Goal: Information Seeking & Learning: Learn about a topic

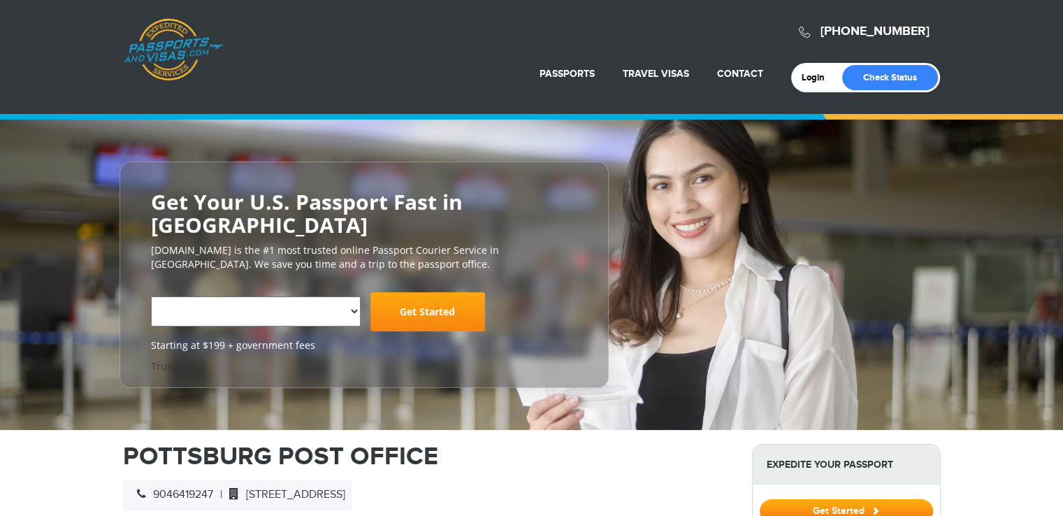
select select "**********"
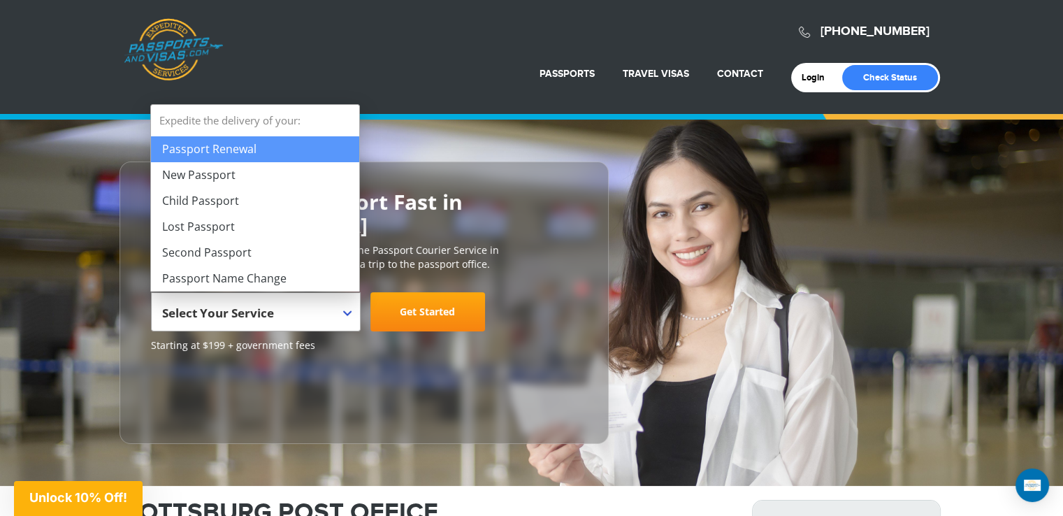
click at [340, 314] on span "Select Your Service" at bounding box center [254, 317] width 184 height 39
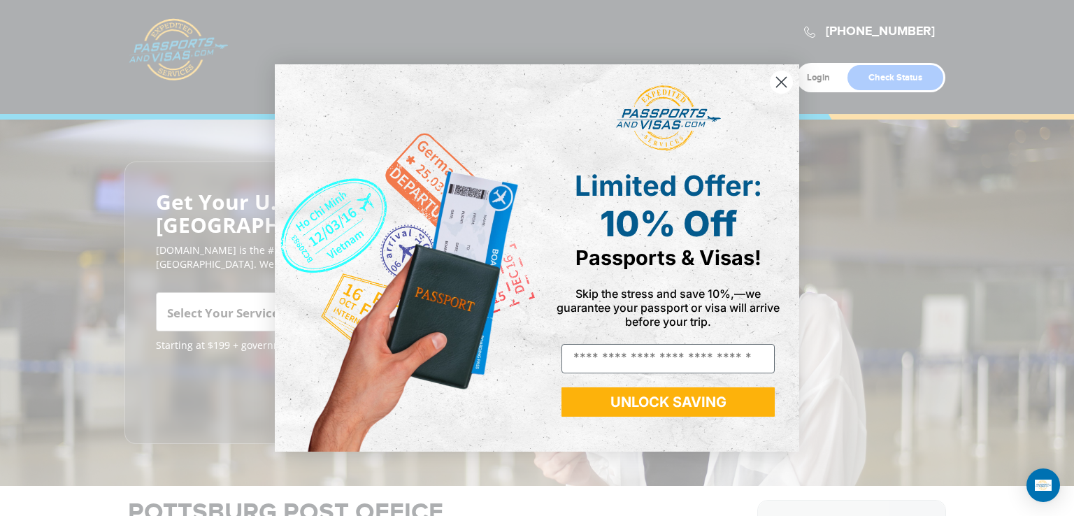
click at [782, 81] on icon "Close dialog" at bounding box center [782, 83] width 10 height 10
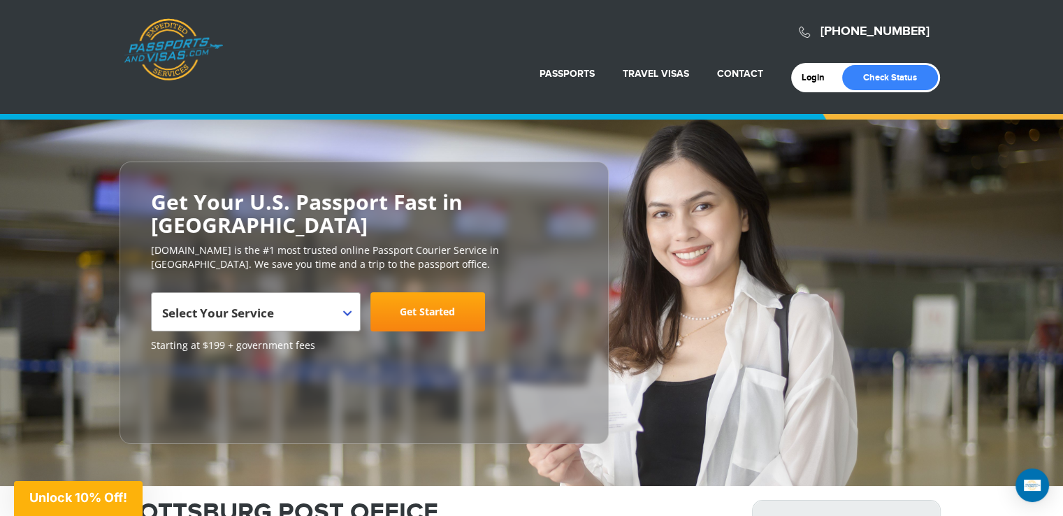
click at [338, 312] on span "Select Your Service" at bounding box center [254, 317] width 184 height 39
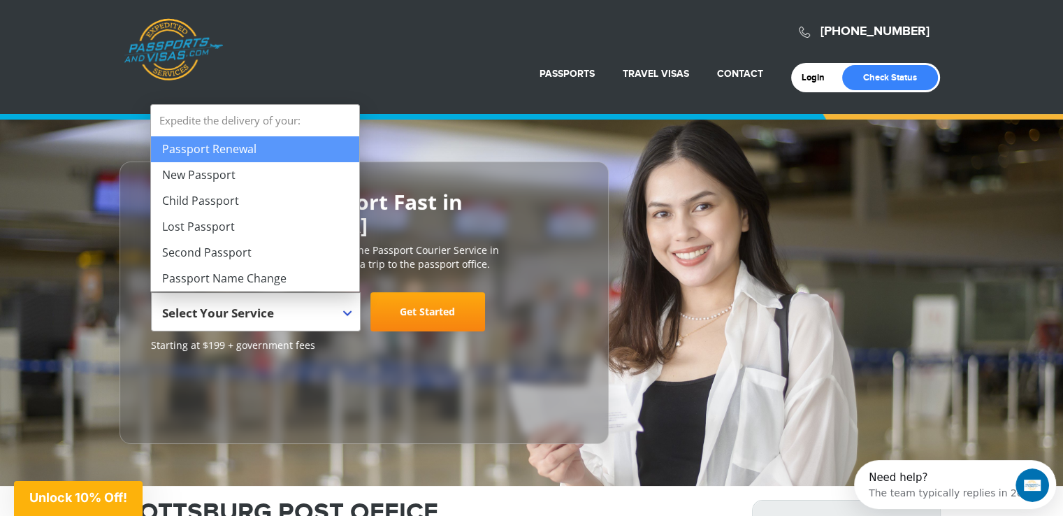
select select "**********"
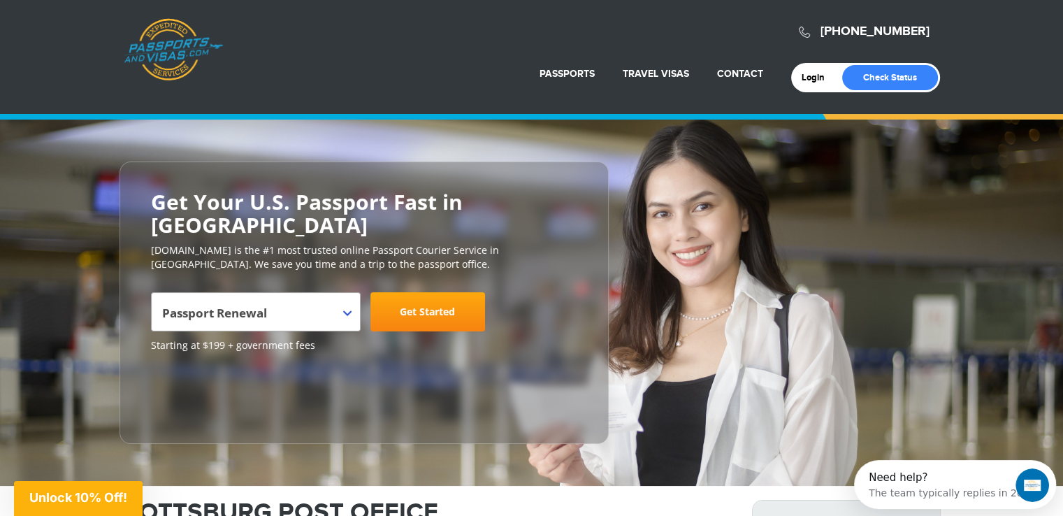
click at [442, 305] on link "Get Started" at bounding box center [427, 311] width 115 height 39
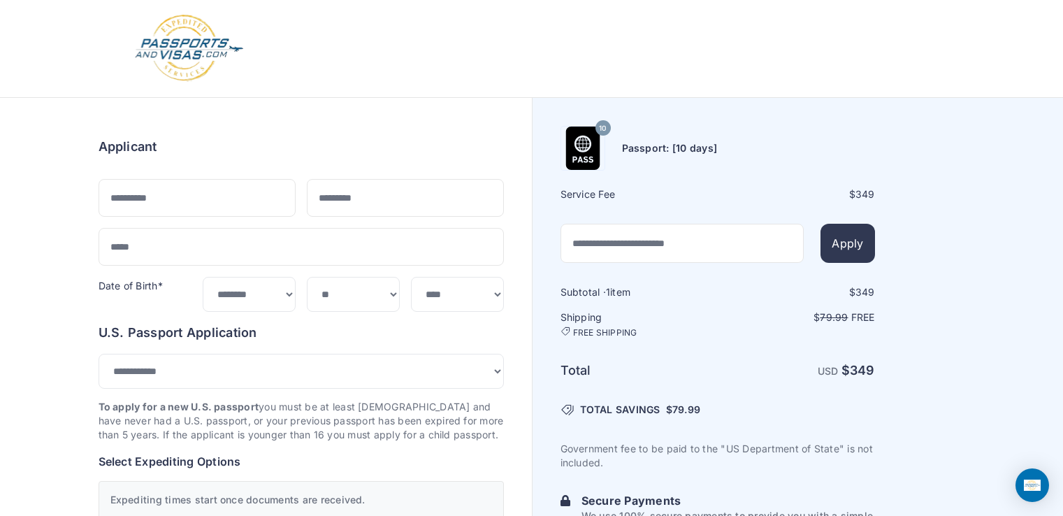
select select "***"
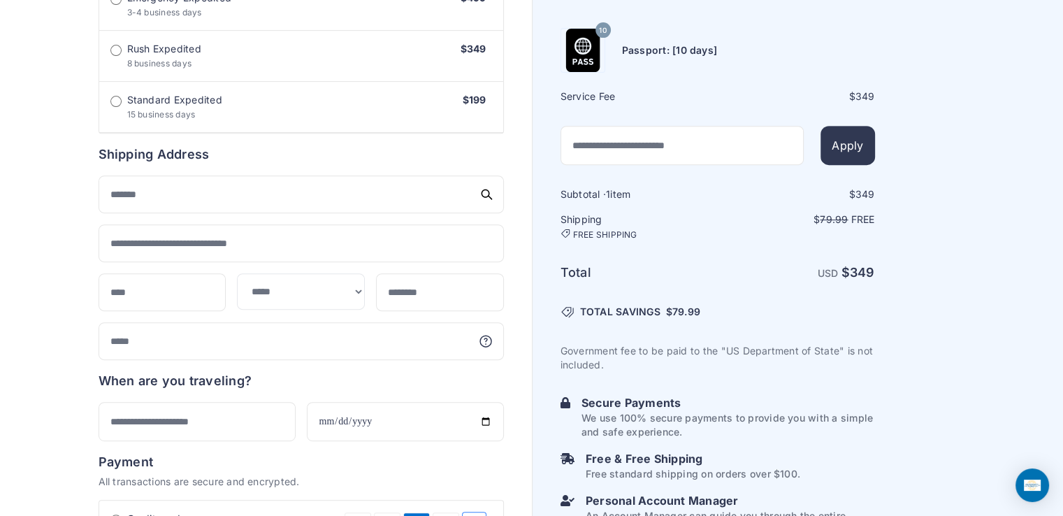
scroll to position [553, 0]
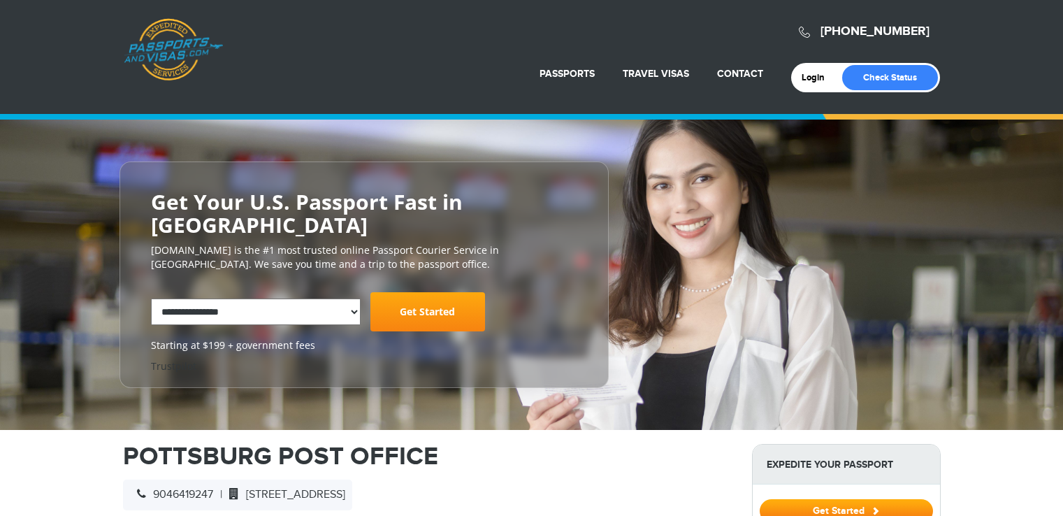
select select "**********"
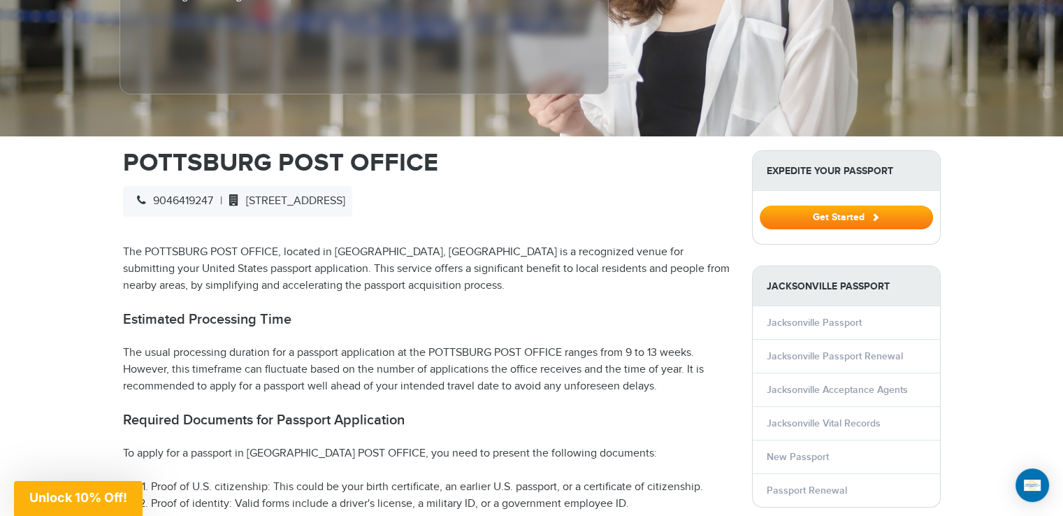
drag, startPoint x: 317, startPoint y: 380, endPoint x: 560, endPoint y: 424, distance: 247.2
click at [560, 424] on h2 "Required Documents for Passport Application" at bounding box center [427, 420] width 608 height 17
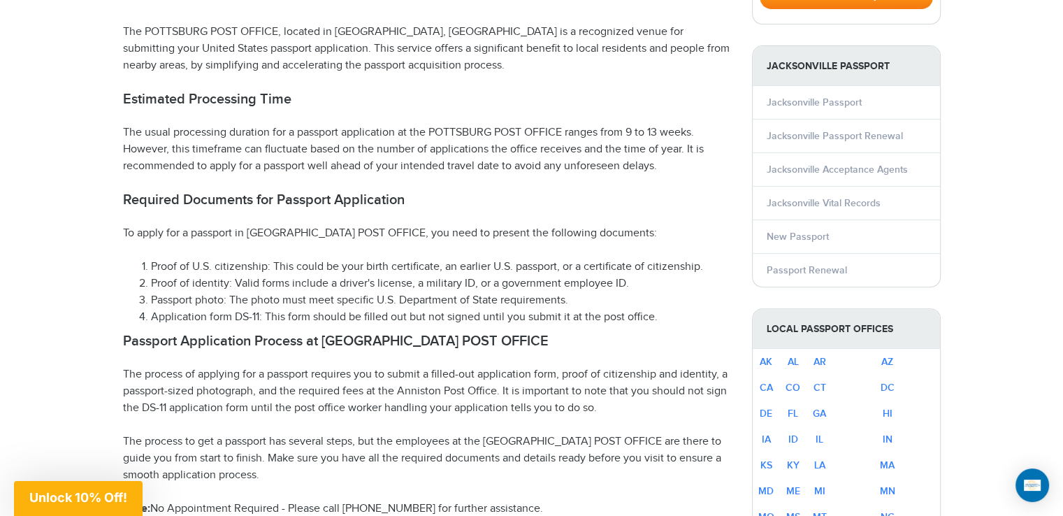
scroll to position [629, 0]
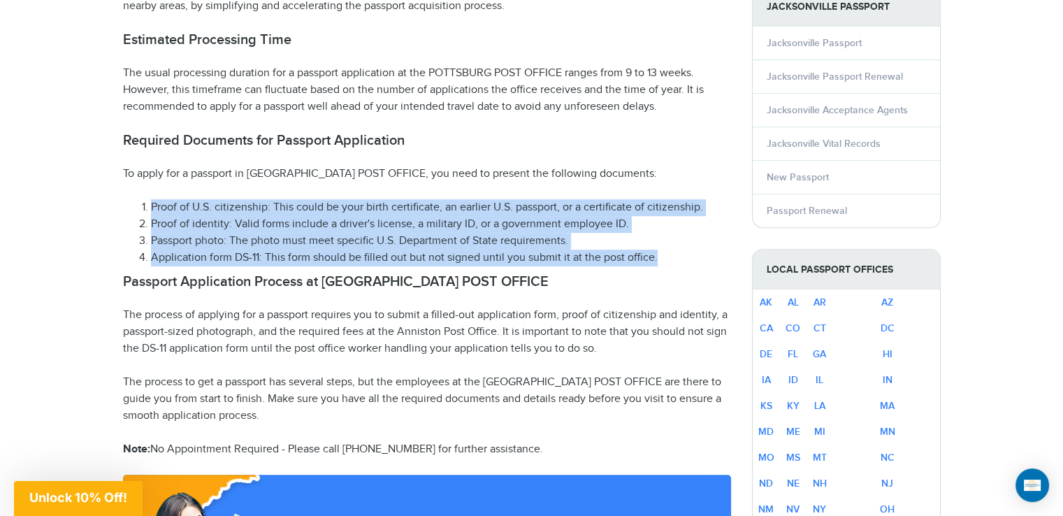
drag, startPoint x: 149, startPoint y: 207, endPoint x: 675, endPoint y: 255, distance: 528.6
click at [675, 255] on ol "Proof of U.S. citizenship: This could be your birth certificate, an earlier U.S…" at bounding box center [427, 232] width 608 height 67
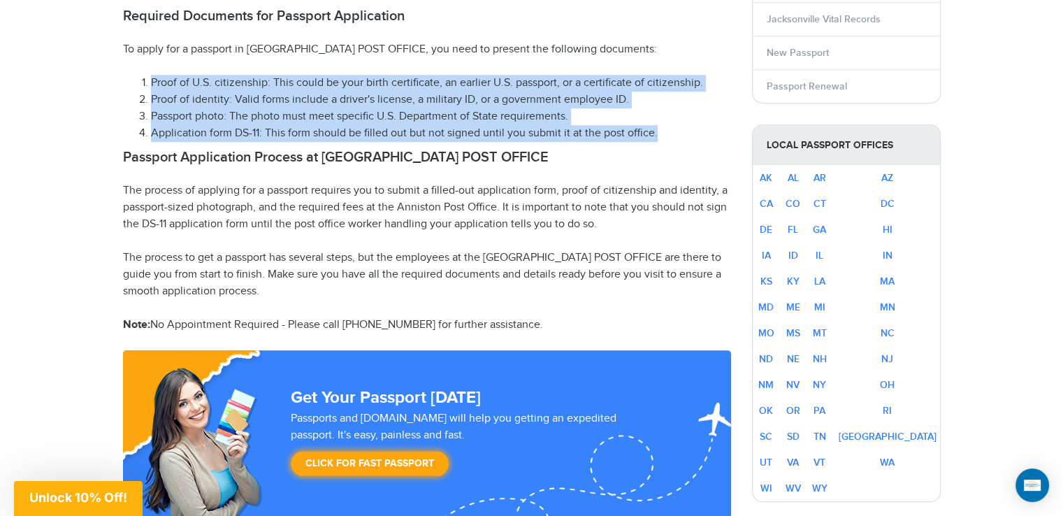
scroll to position [769, 0]
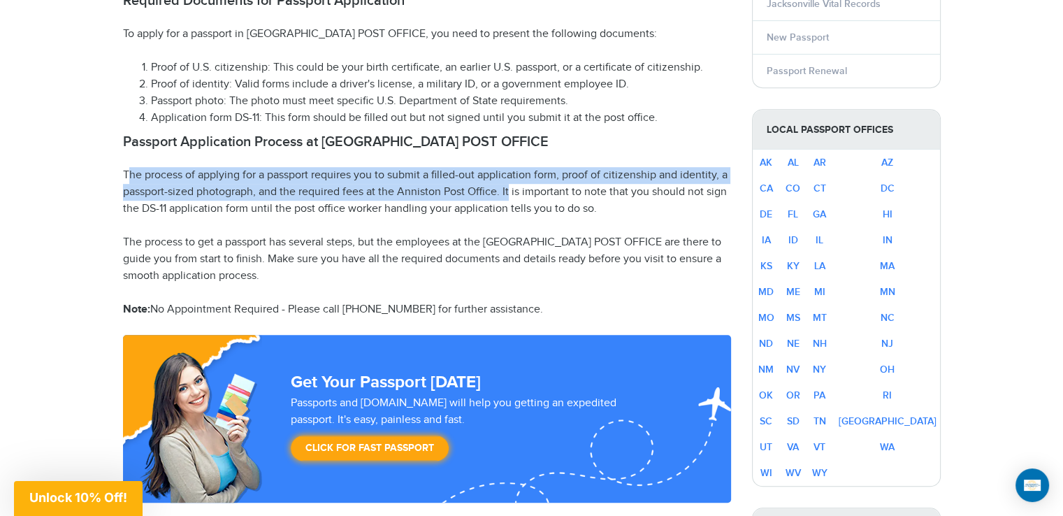
drag, startPoint x: 126, startPoint y: 173, endPoint x: 508, endPoint y: 194, distance: 383.0
click at [508, 194] on p "The process of applying for a passport requires you to submit a filled-out appl…" at bounding box center [427, 192] width 608 height 50
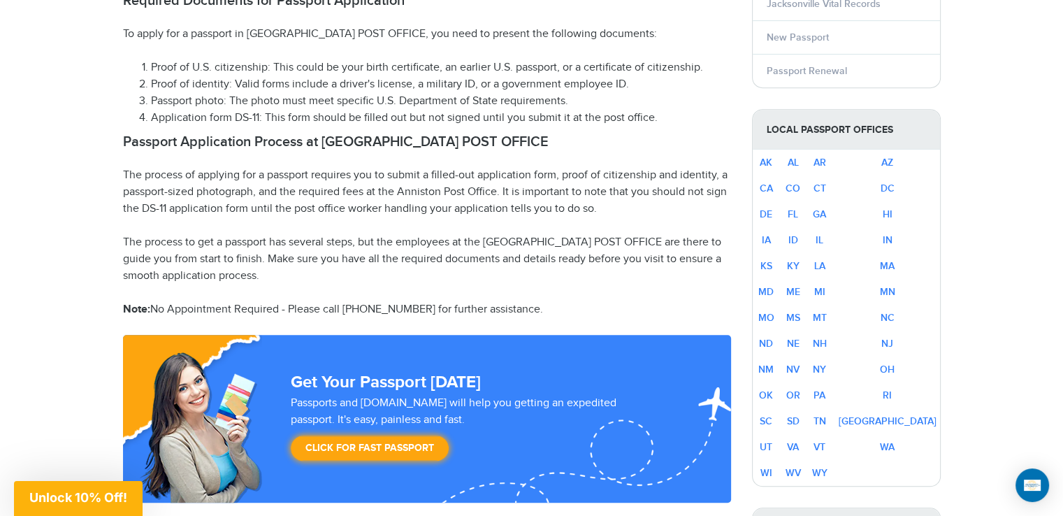
click at [542, 189] on p "The process of applying for a passport requires you to submit a filled-out appl…" at bounding box center [427, 192] width 608 height 50
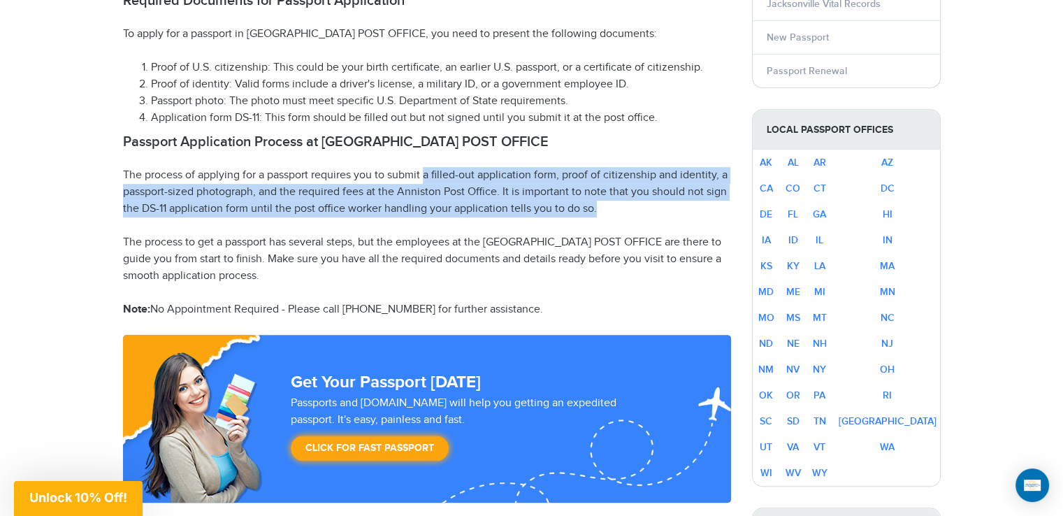
drag, startPoint x: 428, startPoint y: 170, endPoint x: 611, endPoint y: 207, distance: 186.9
click at [611, 207] on p "The process of applying for a passport requires you to submit a filled-out appl…" at bounding box center [427, 192] width 608 height 50
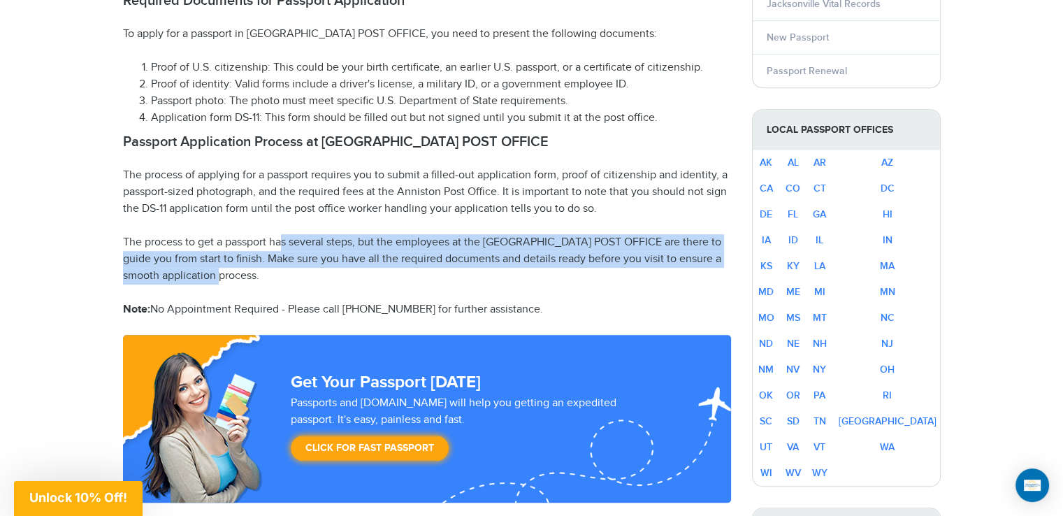
drag, startPoint x: 282, startPoint y: 238, endPoint x: 507, endPoint y: 275, distance: 228.1
click at [507, 275] on p "The process to get a passport has several steps, but the employees at the POTTS…" at bounding box center [427, 259] width 608 height 50
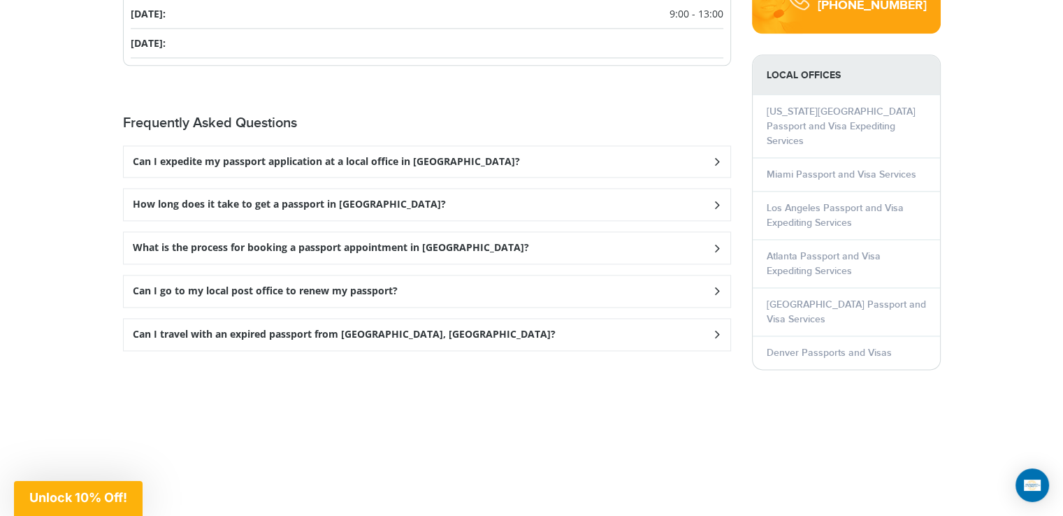
scroll to position [1957, 0]
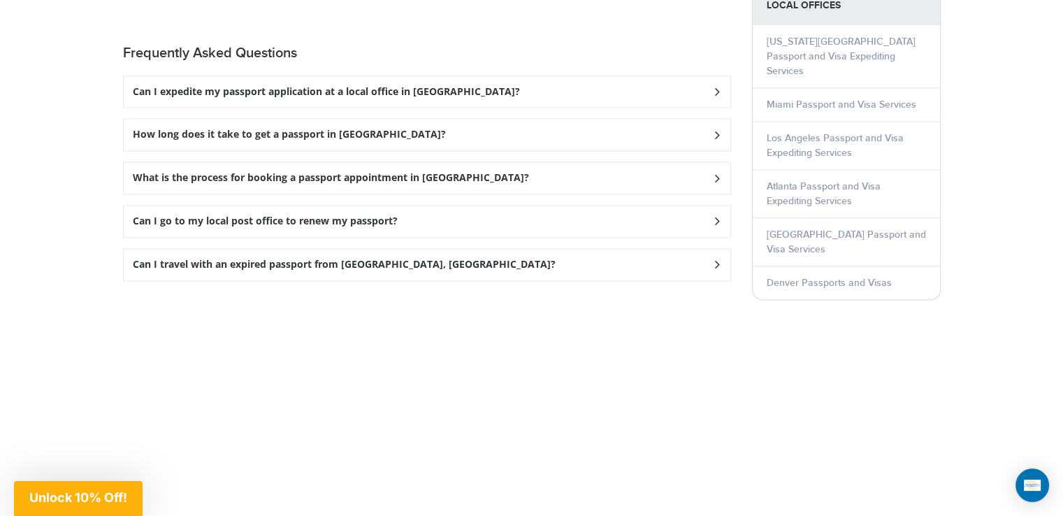
click at [368, 129] on h3 "How long does it take to get a passport in Jacksonville?" at bounding box center [289, 135] width 313 height 12
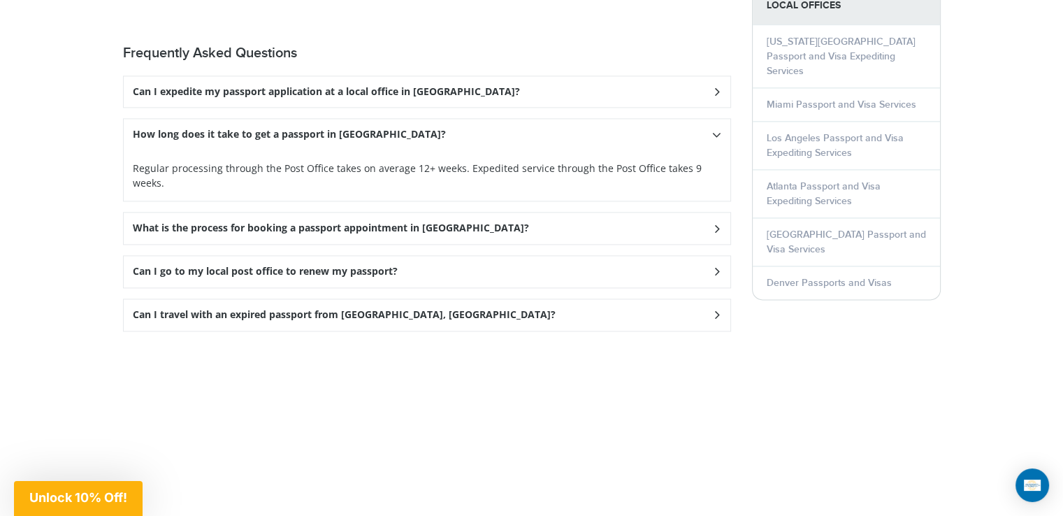
click at [394, 95] on div "Can I expedite my passport application at a local office in Jacksonville?" at bounding box center [427, 91] width 607 height 31
